Goal: Information Seeking & Learning: Learn about a topic

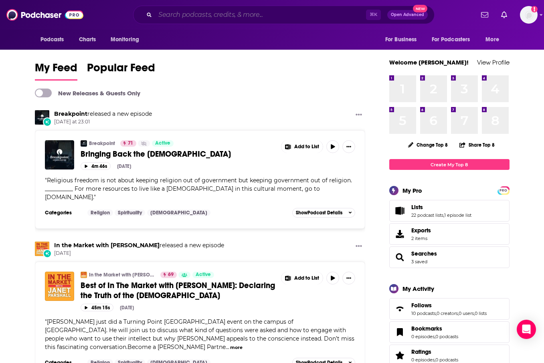
click at [216, 13] on input "Search podcasts, credits, & more..." at bounding box center [260, 14] width 211 height 13
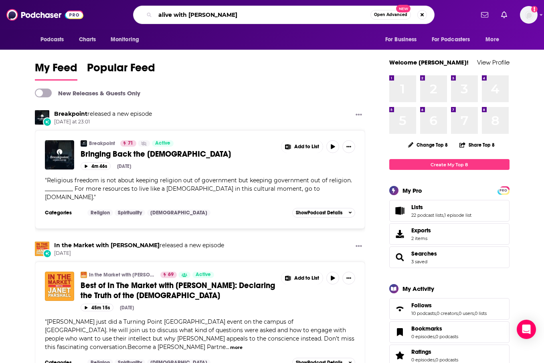
type input "alive with [PERSON_NAME]"
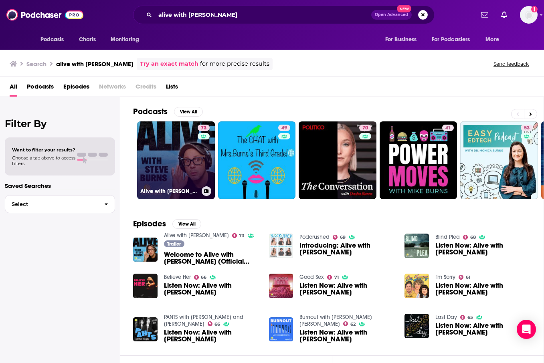
click at [188, 164] on link "73 Alive with [PERSON_NAME]" at bounding box center [176, 160] width 78 height 78
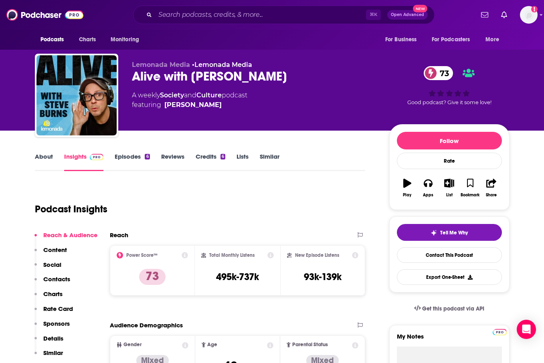
click at [40, 160] on link "About" at bounding box center [44, 162] width 18 height 18
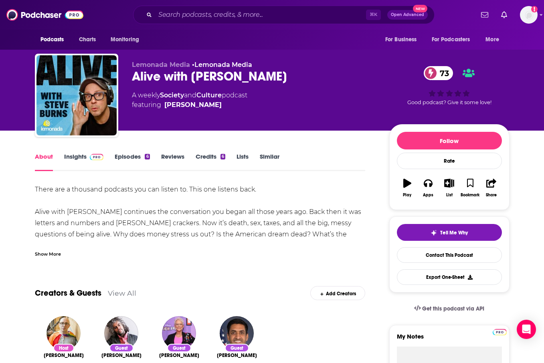
click at [39, 252] on div "Show More" at bounding box center [48, 254] width 26 height 8
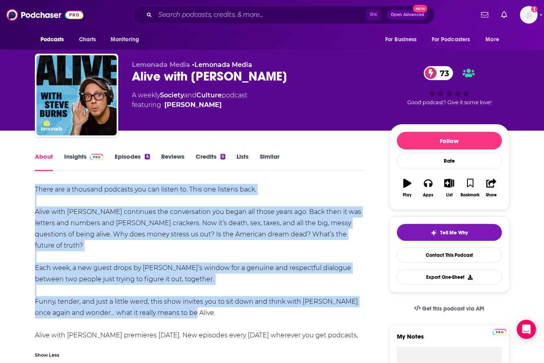
drag, startPoint x: 34, startPoint y: 185, endPoint x: 266, endPoint y: 306, distance: 262.3
copy div "There are a thousand podcasts you can listen to. This one listens back. Alive w…"
